Goal: Task Accomplishment & Management: Manage account settings

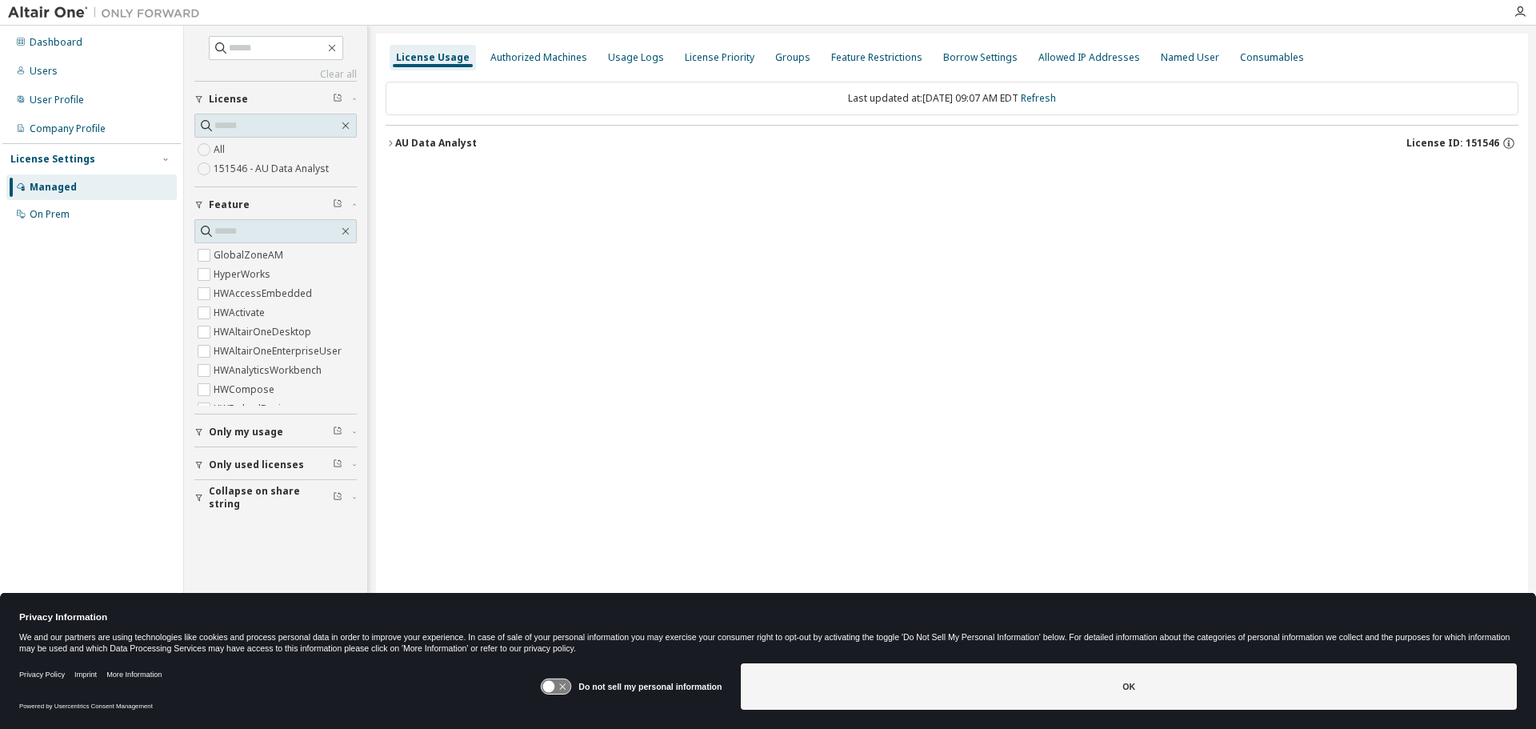
click at [393, 146] on icon "button" at bounding box center [391, 143] width 10 height 10
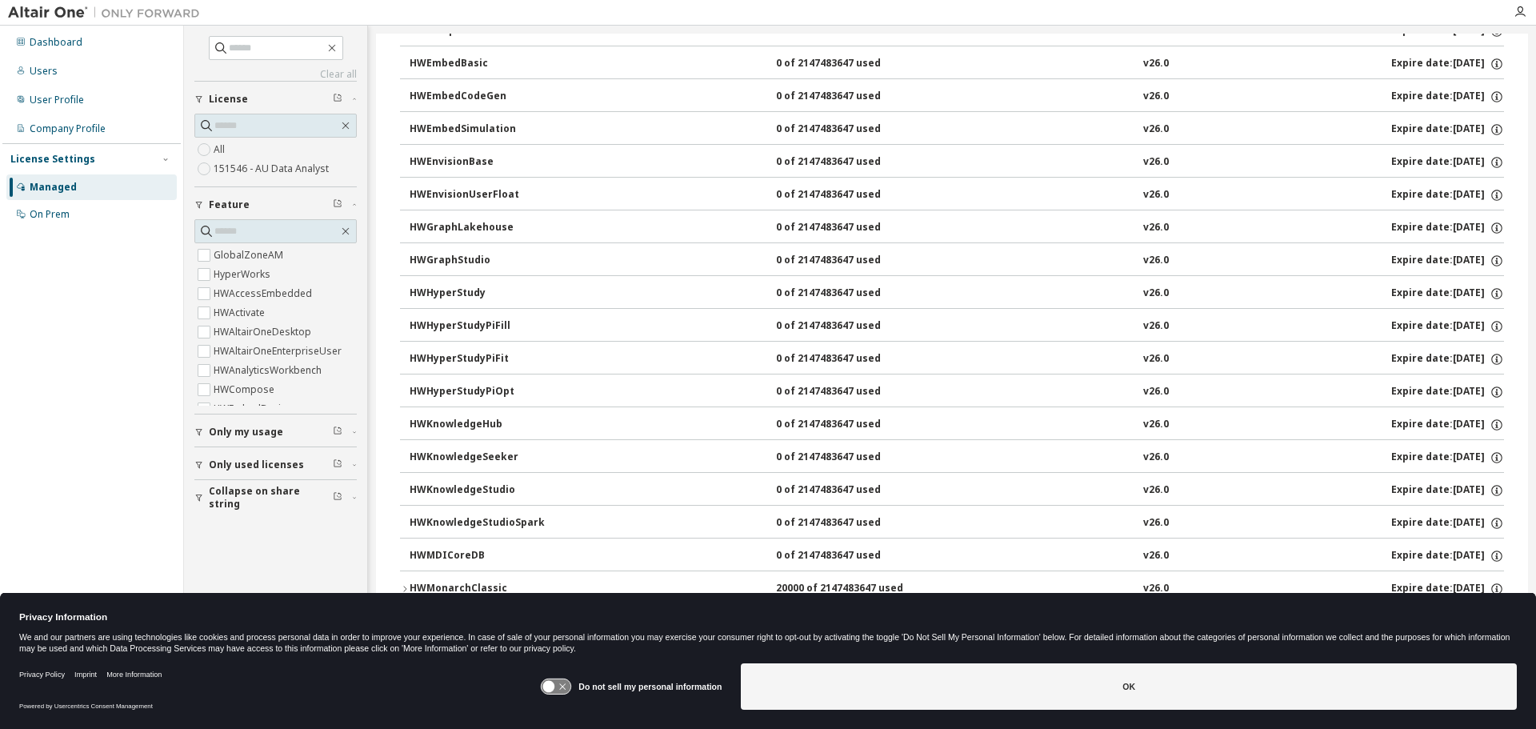
scroll to position [605, 0]
click at [426, 354] on div "HWMonarchClassic" at bounding box center [482, 358] width 144 height 14
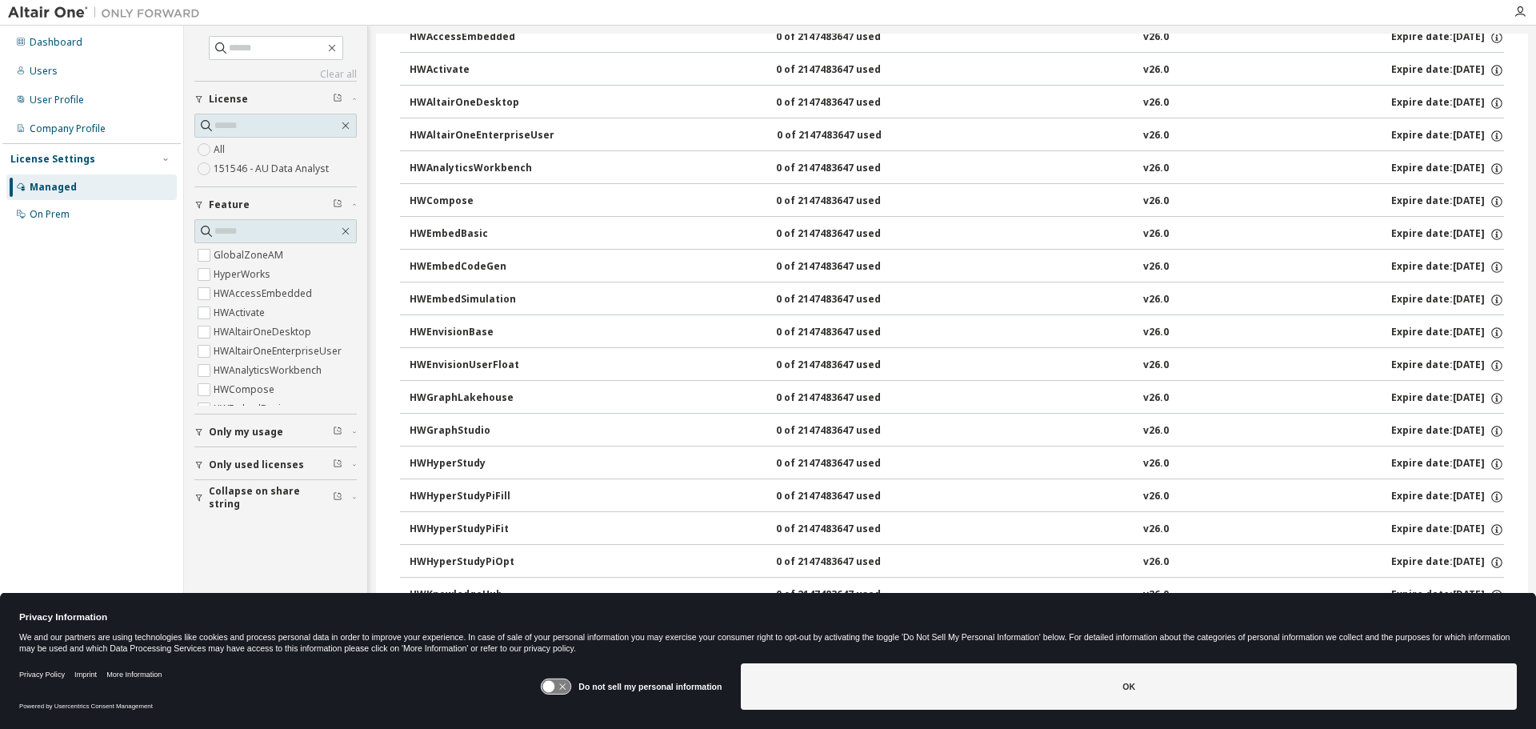
scroll to position [0, 0]
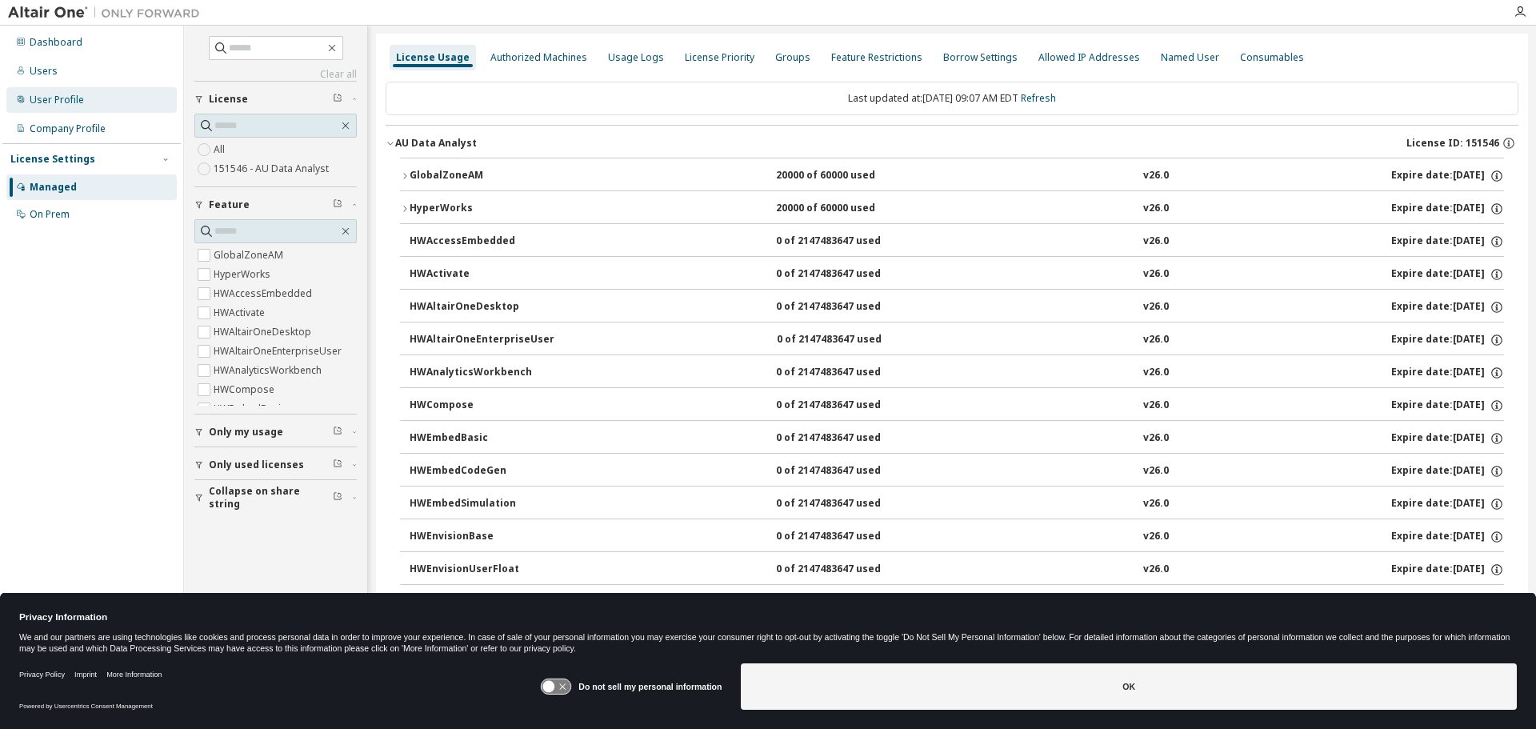
click at [45, 91] on div "User Profile" at bounding box center [91, 100] width 170 height 26
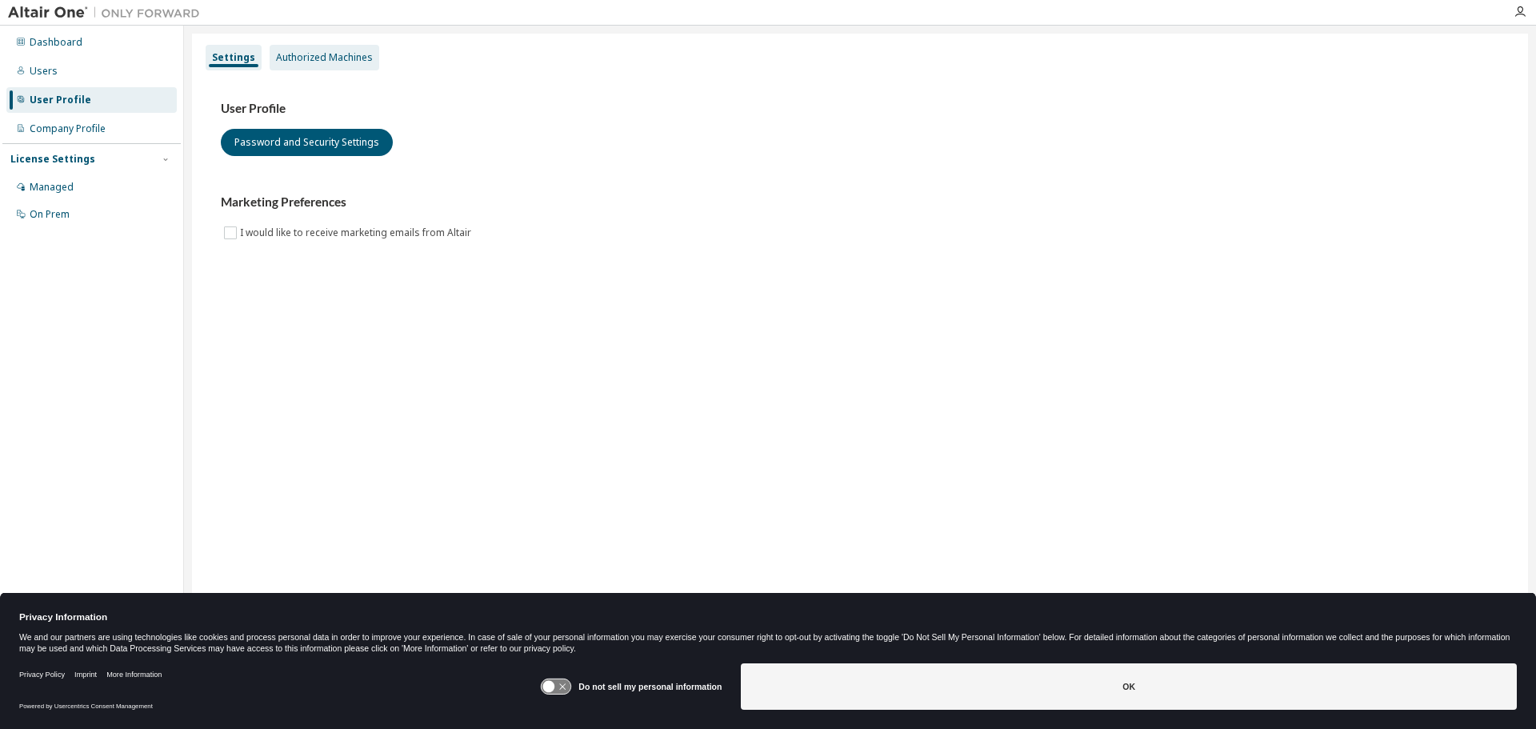
click at [311, 54] on div "Authorized Machines" at bounding box center [324, 57] width 97 height 13
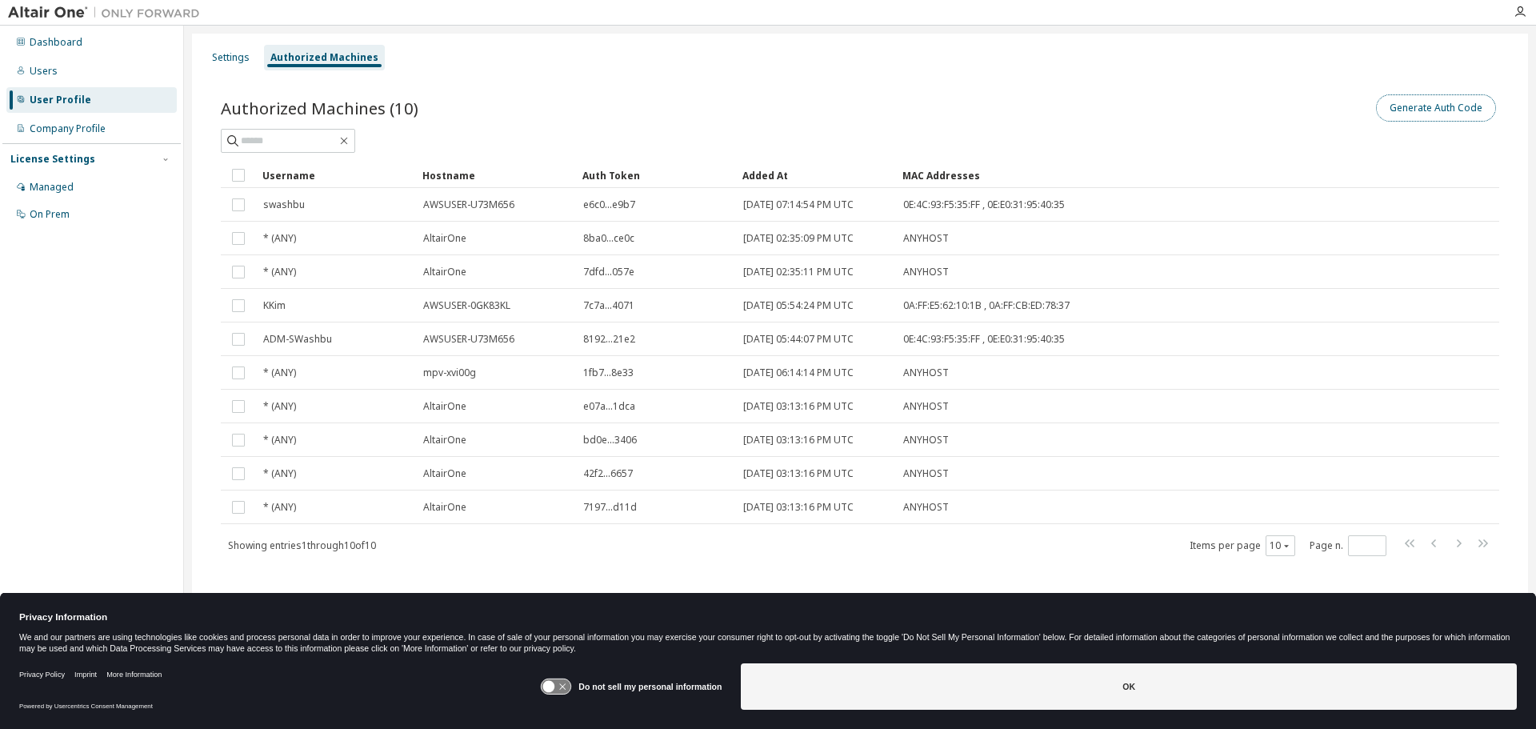
click at [1422, 105] on button "Generate Auth Code" at bounding box center [1436, 107] width 120 height 27
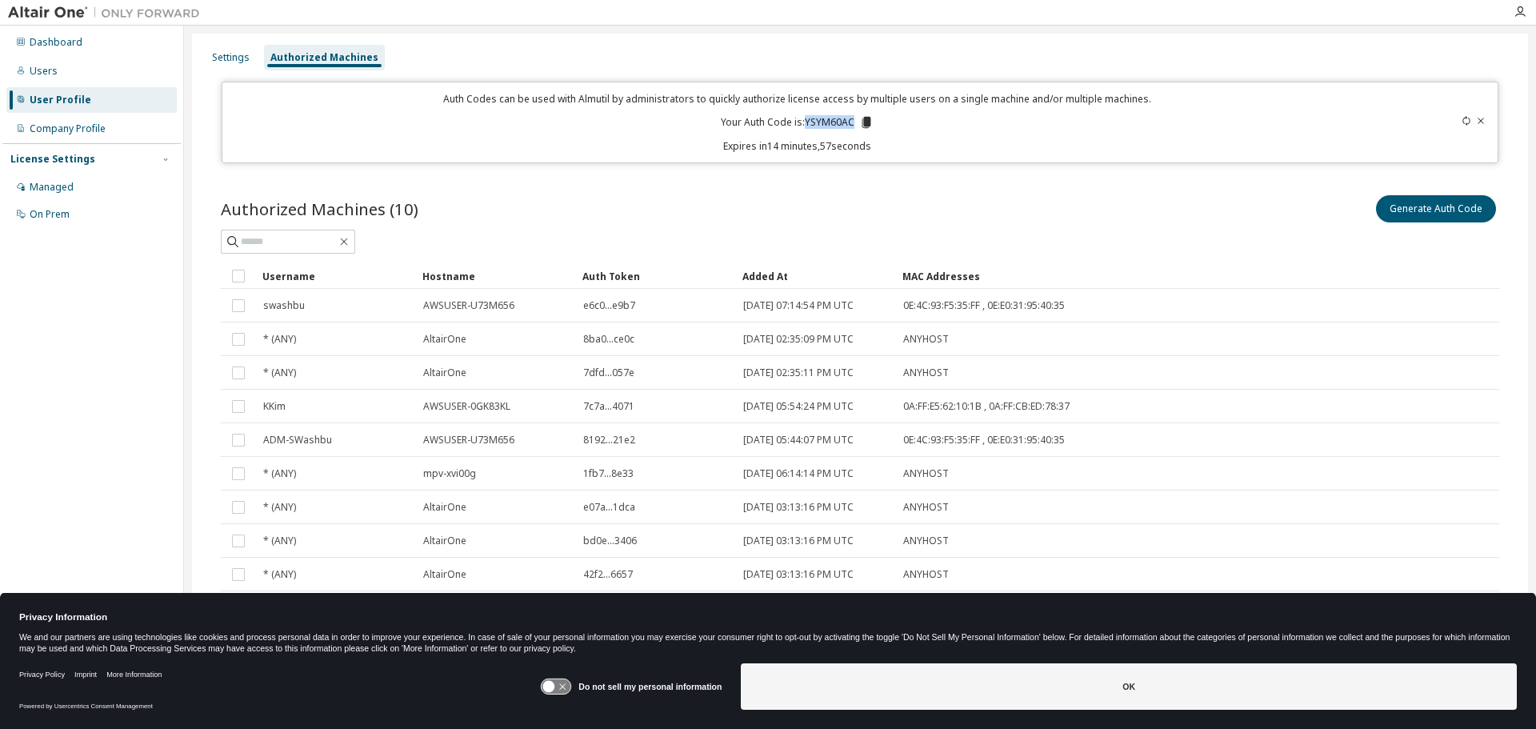
drag, startPoint x: 802, startPoint y: 122, endPoint x: 851, endPoint y: 117, distance: 49.0
click at [851, 117] on p "Your Auth Code is: YSYM60AC" at bounding box center [797, 122] width 153 height 14
copy p "YSYM60AC"
click at [862, 122] on icon at bounding box center [866, 122] width 9 height 11
click at [44, 183] on div "Managed" at bounding box center [52, 187] width 44 height 13
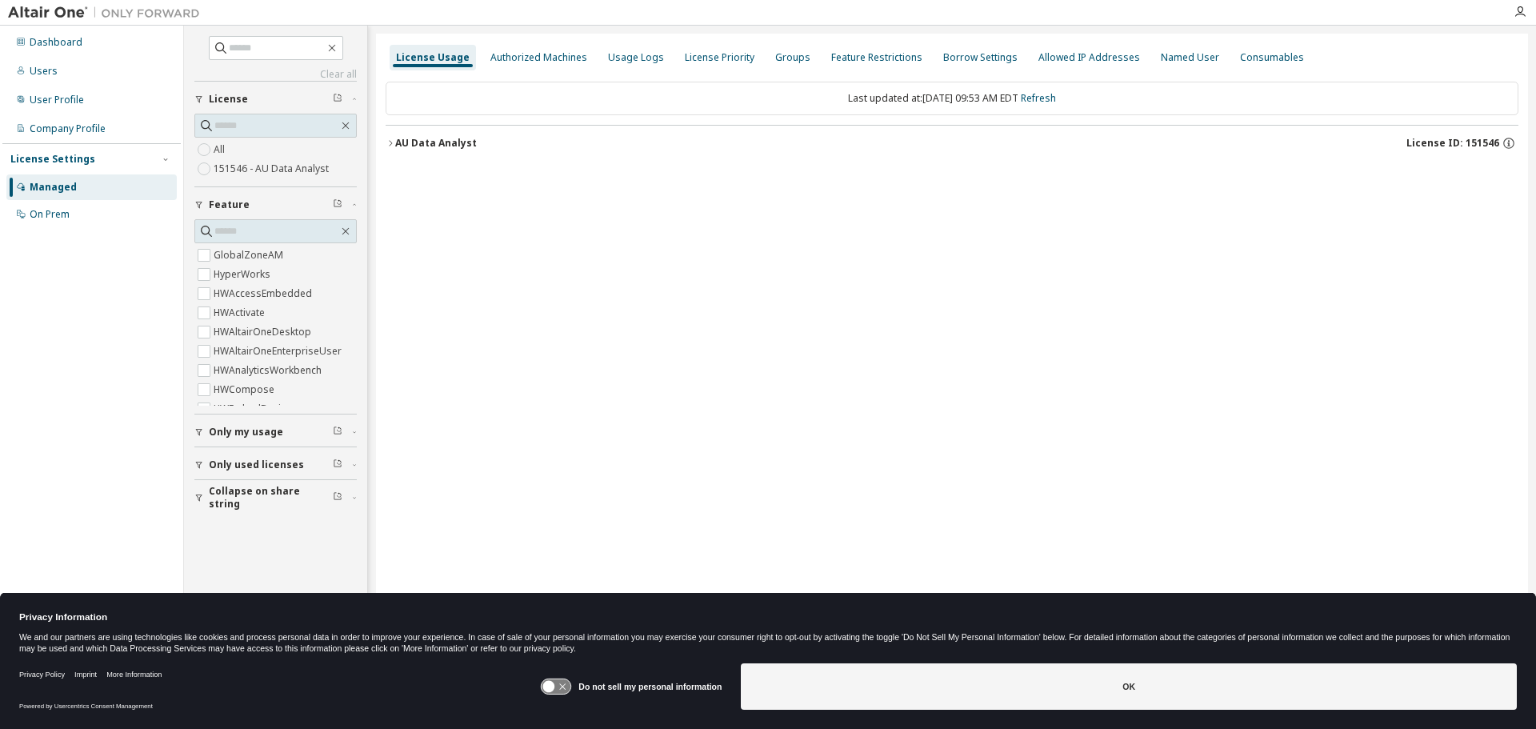
click at [391, 146] on icon "button" at bounding box center [391, 143] width 10 height 10
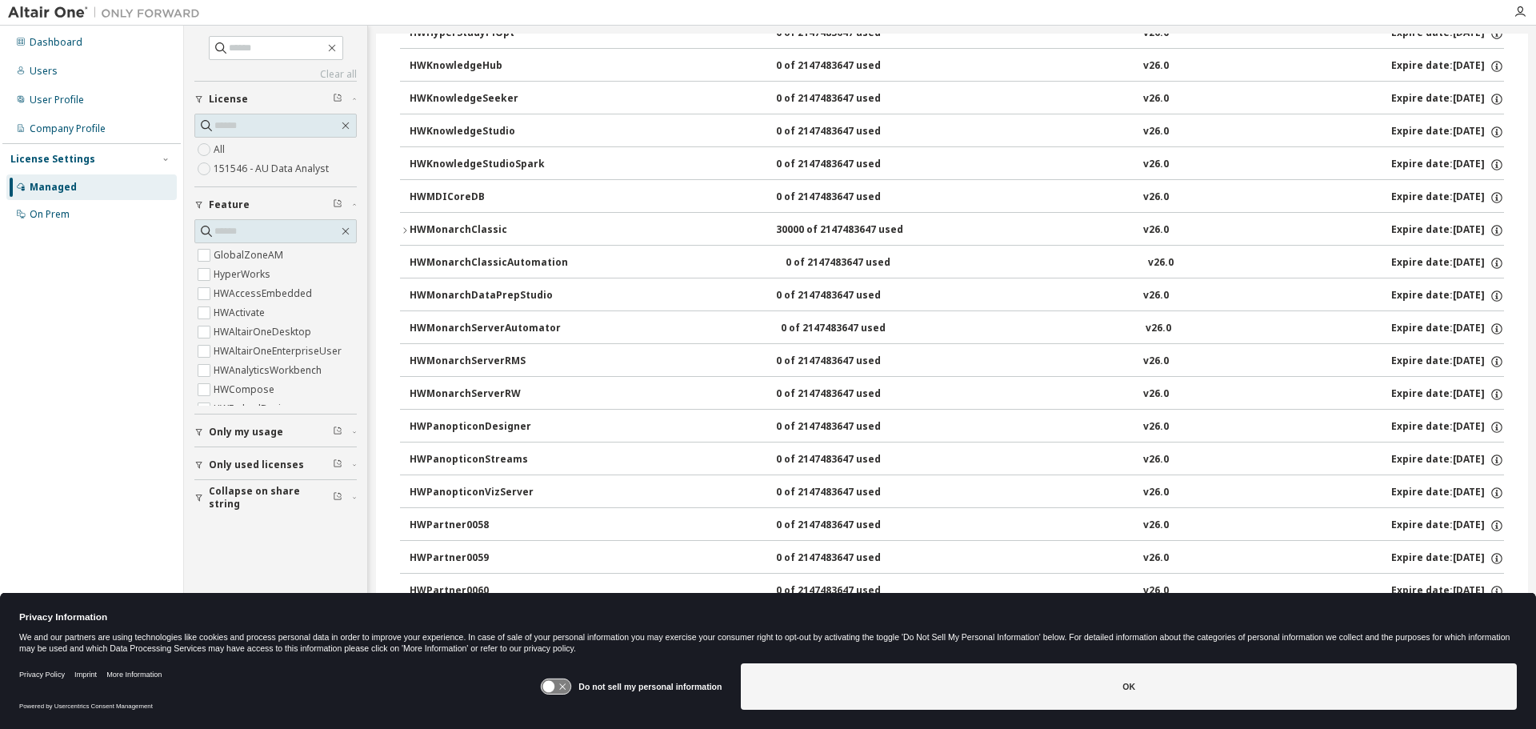
scroll to position [541, 0]
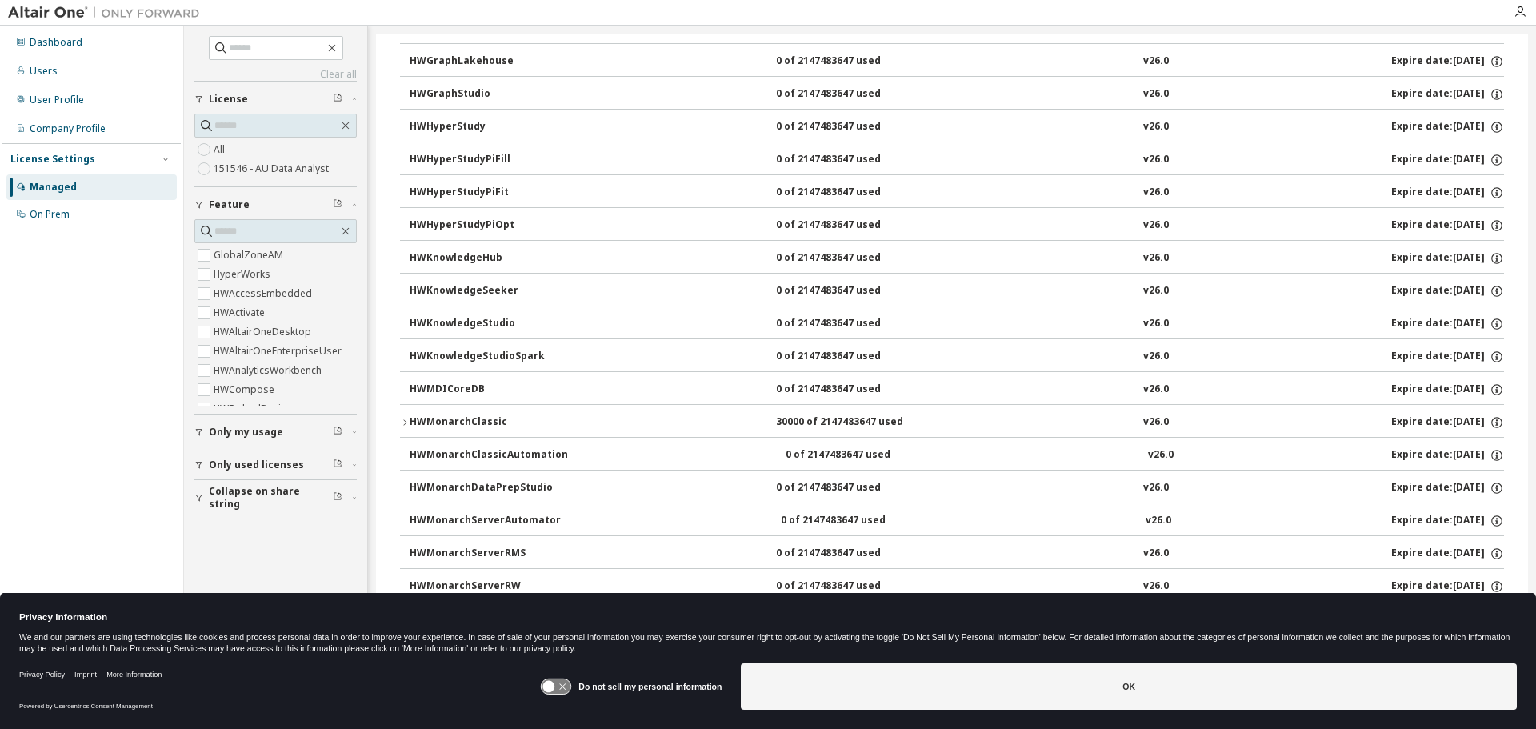
click at [459, 418] on div "HWMonarchClassic" at bounding box center [482, 422] width 144 height 14
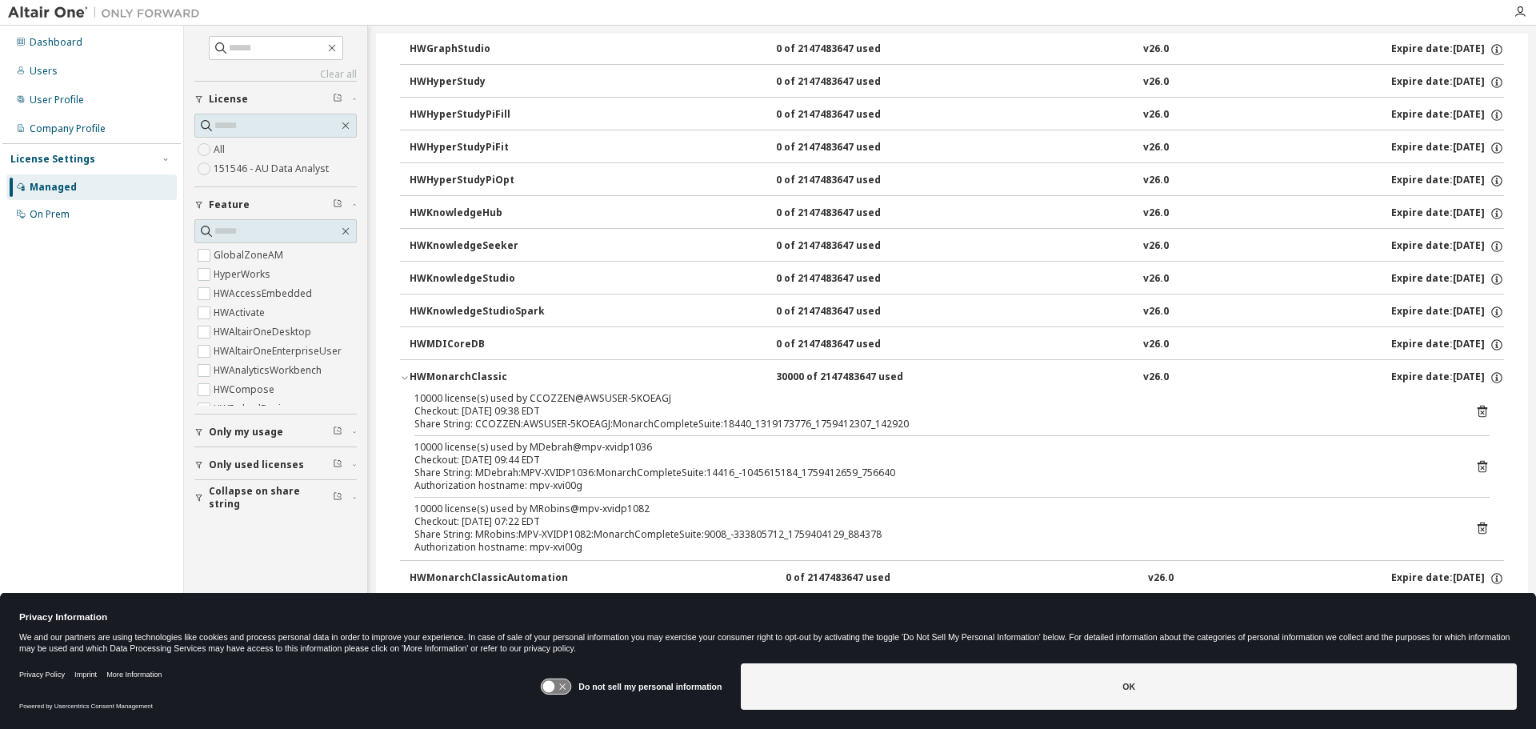
scroll to position [723, 0]
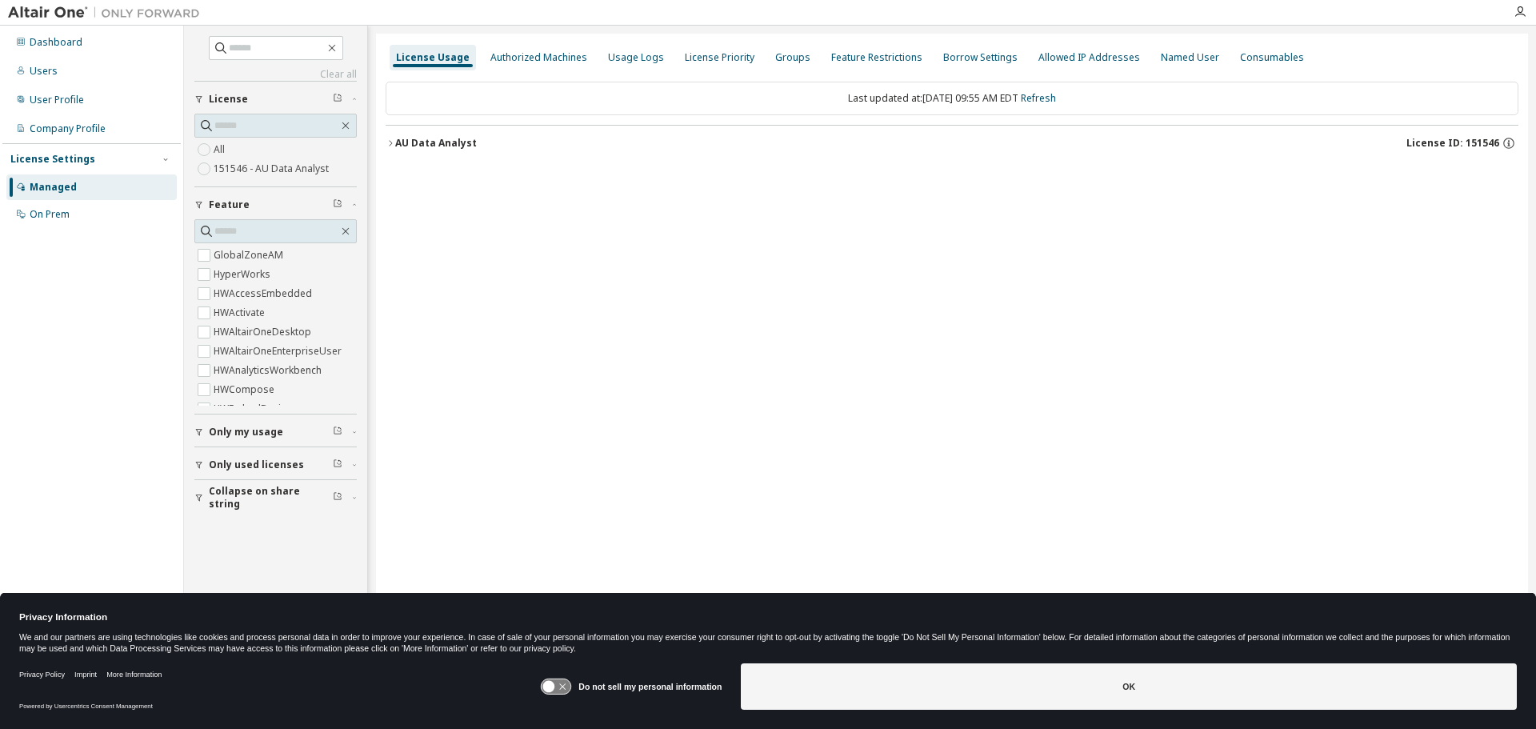
click at [389, 141] on icon "button" at bounding box center [391, 143] width 10 height 10
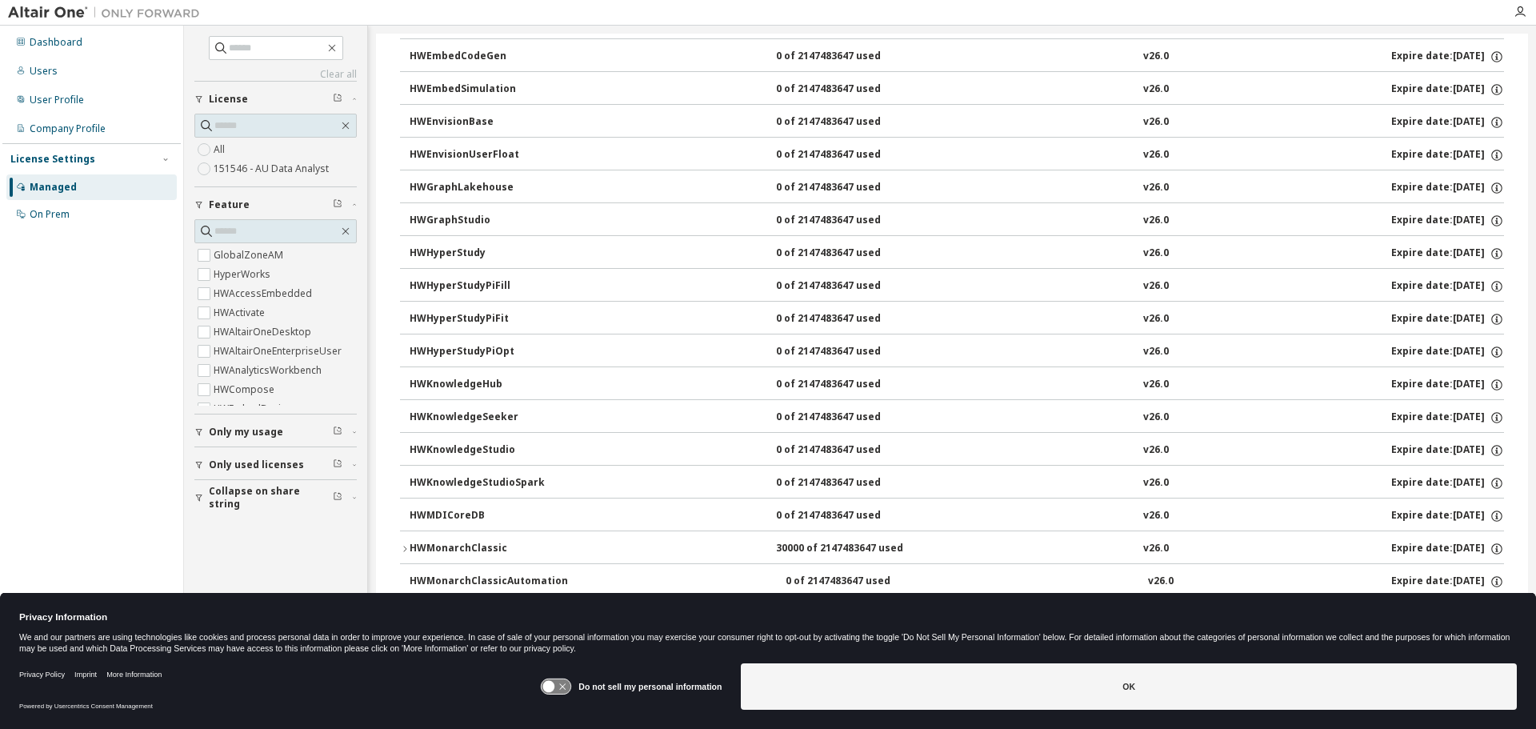
scroll to position [756, 0]
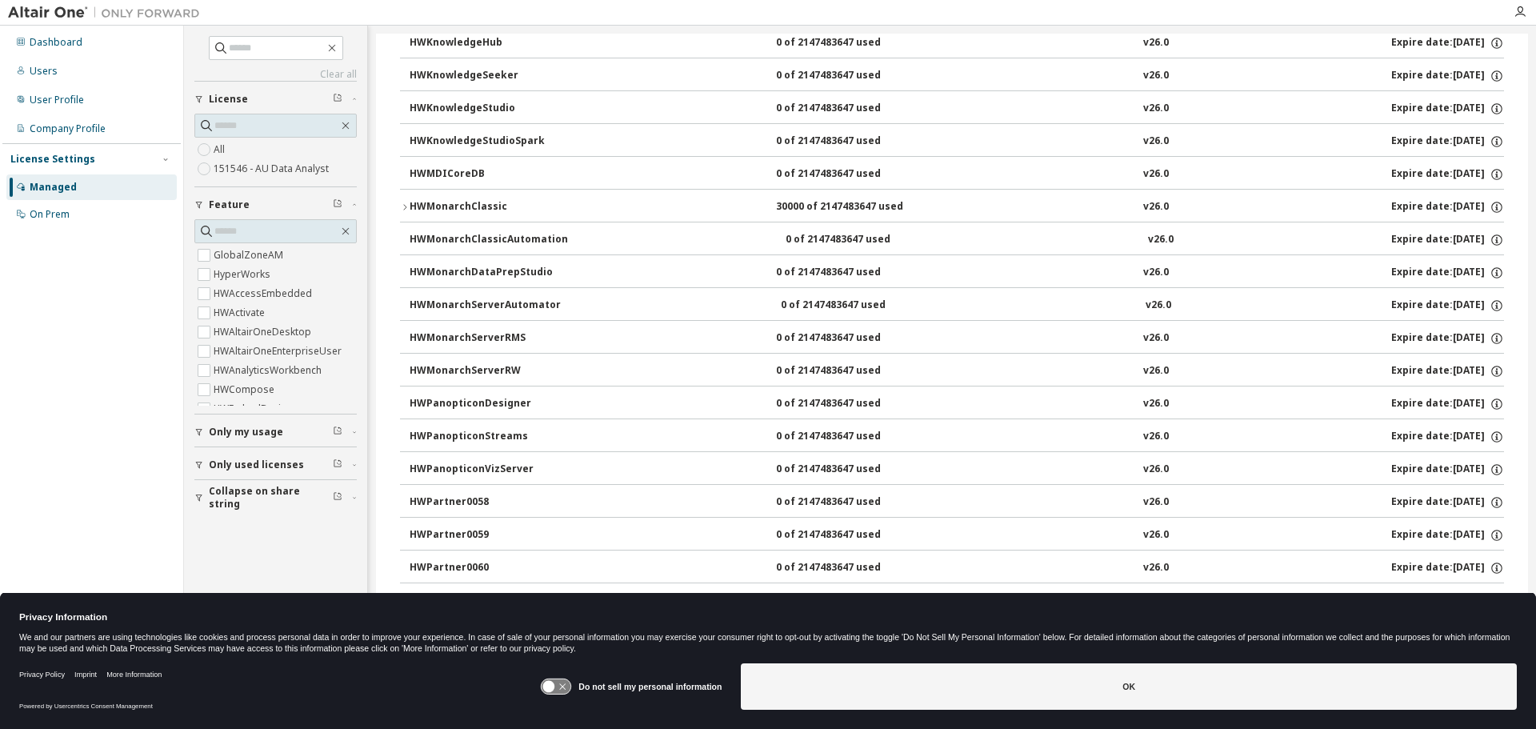
click at [478, 204] on div "HWMonarchClassic" at bounding box center [482, 207] width 144 height 14
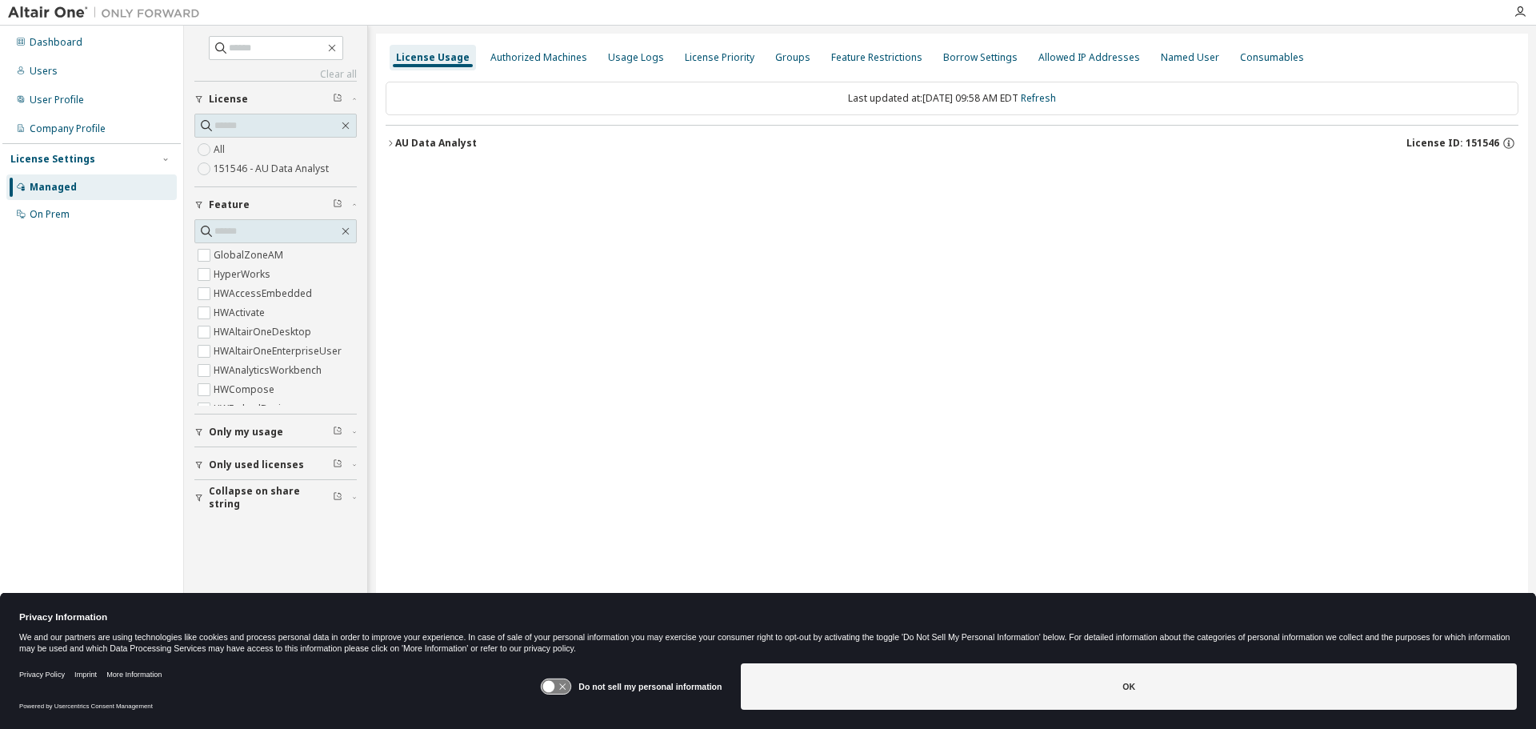
click at [392, 144] on icon "button" at bounding box center [391, 143] width 10 height 10
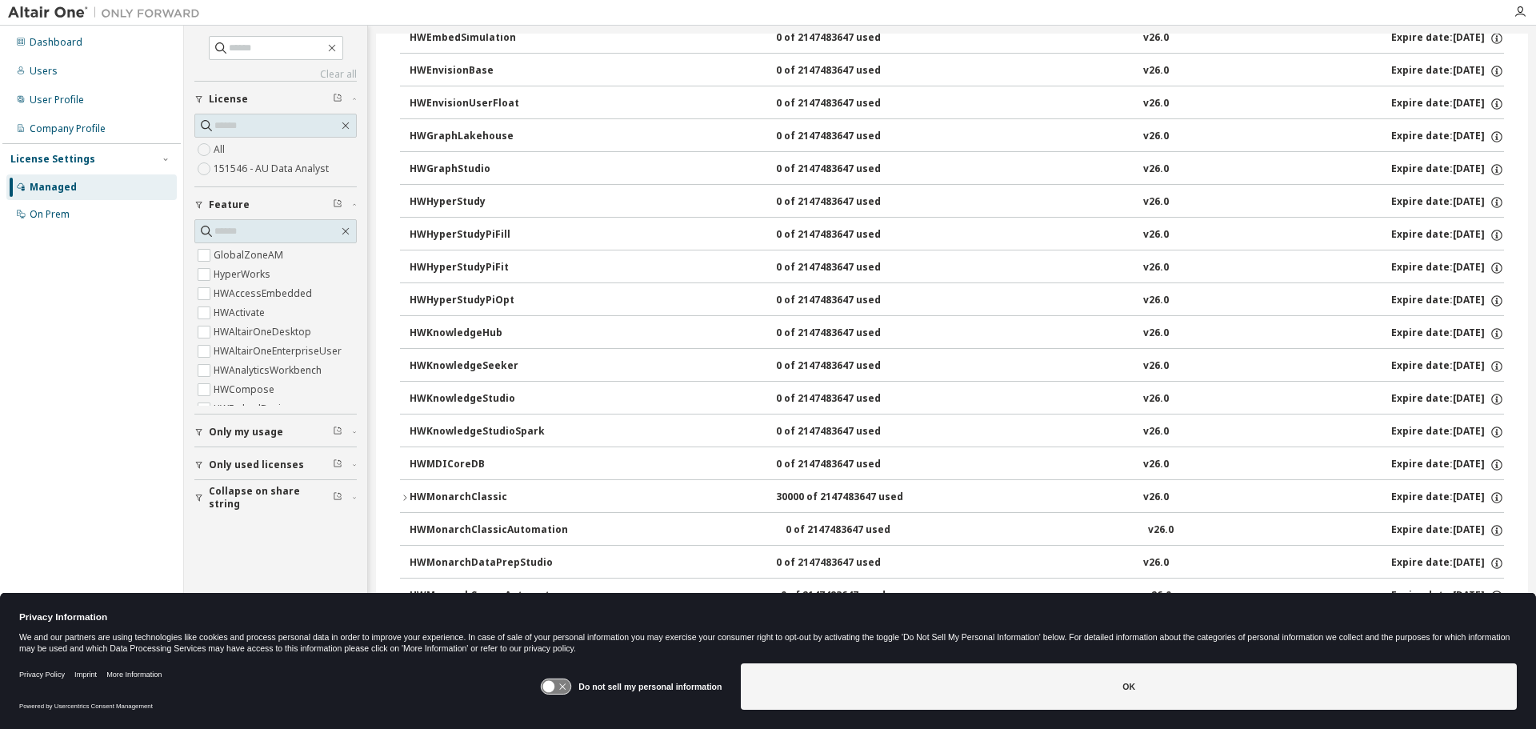
scroll to position [565, 0]
click at [453, 392] on div "HWMonarchClassic" at bounding box center [482, 398] width 144 height 14
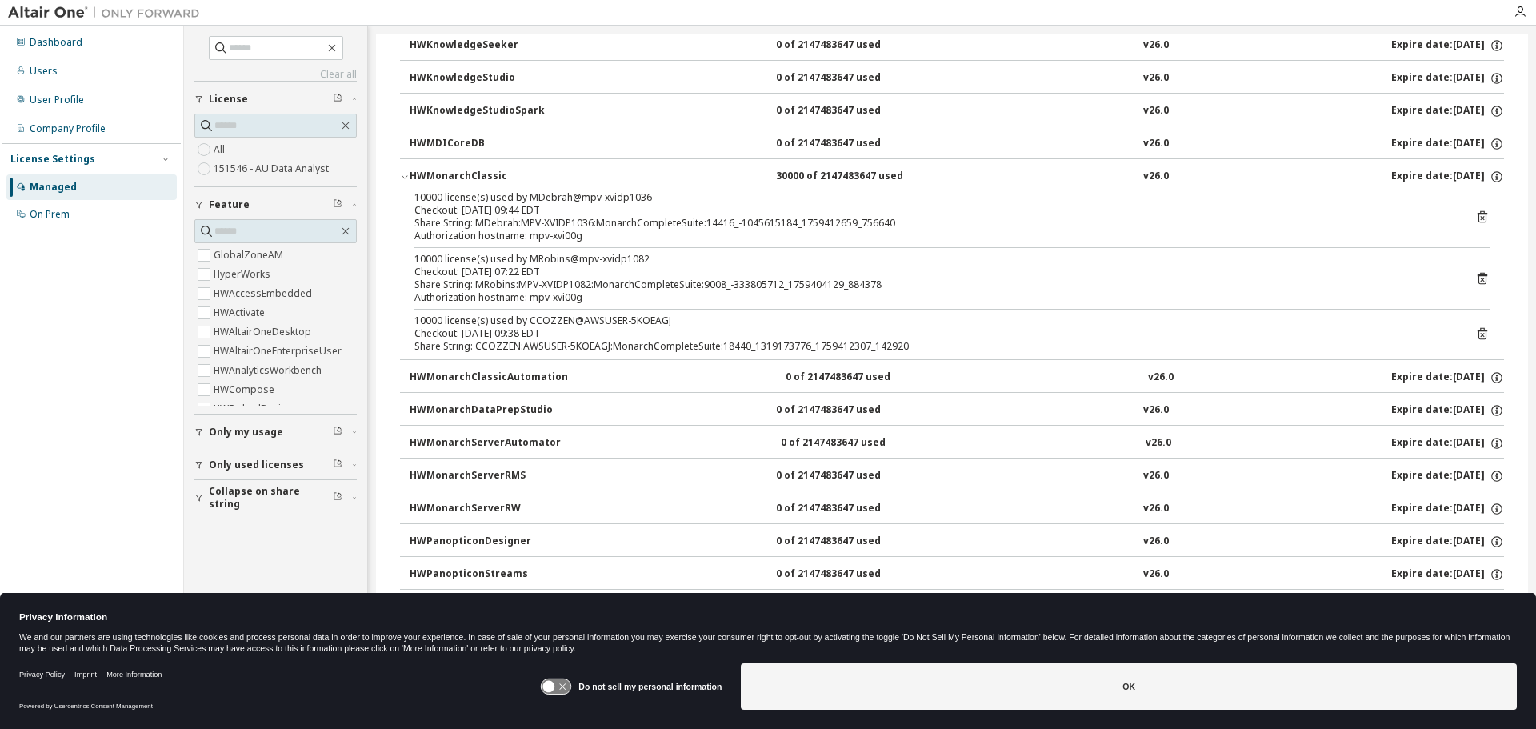
scroll to position [732, 0]
